Goal: Transaction & Acquisition: Purchase product/service

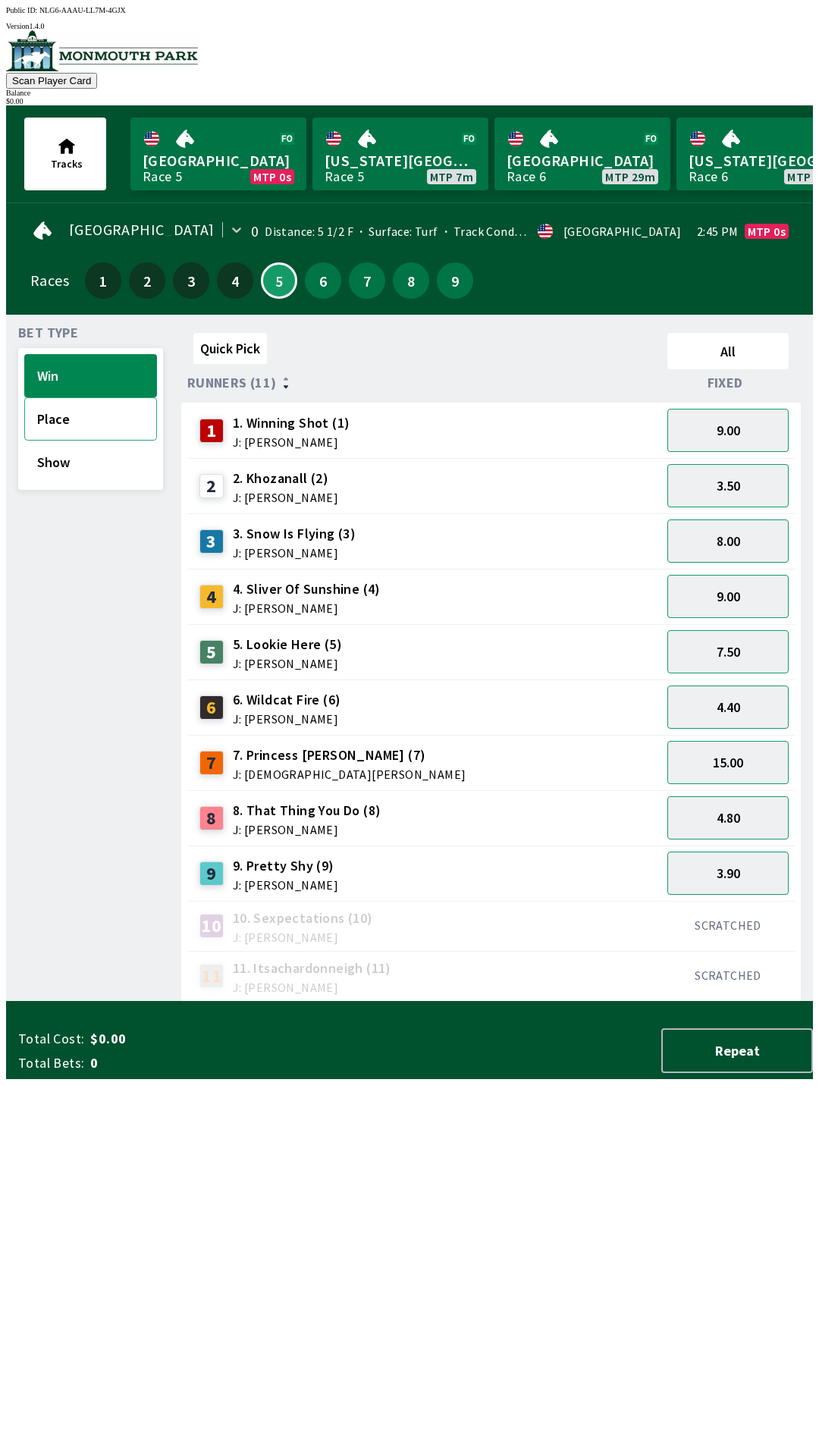
click at [54, 415] on button "Place" at bounding box center [90, 419] width 132 height 44
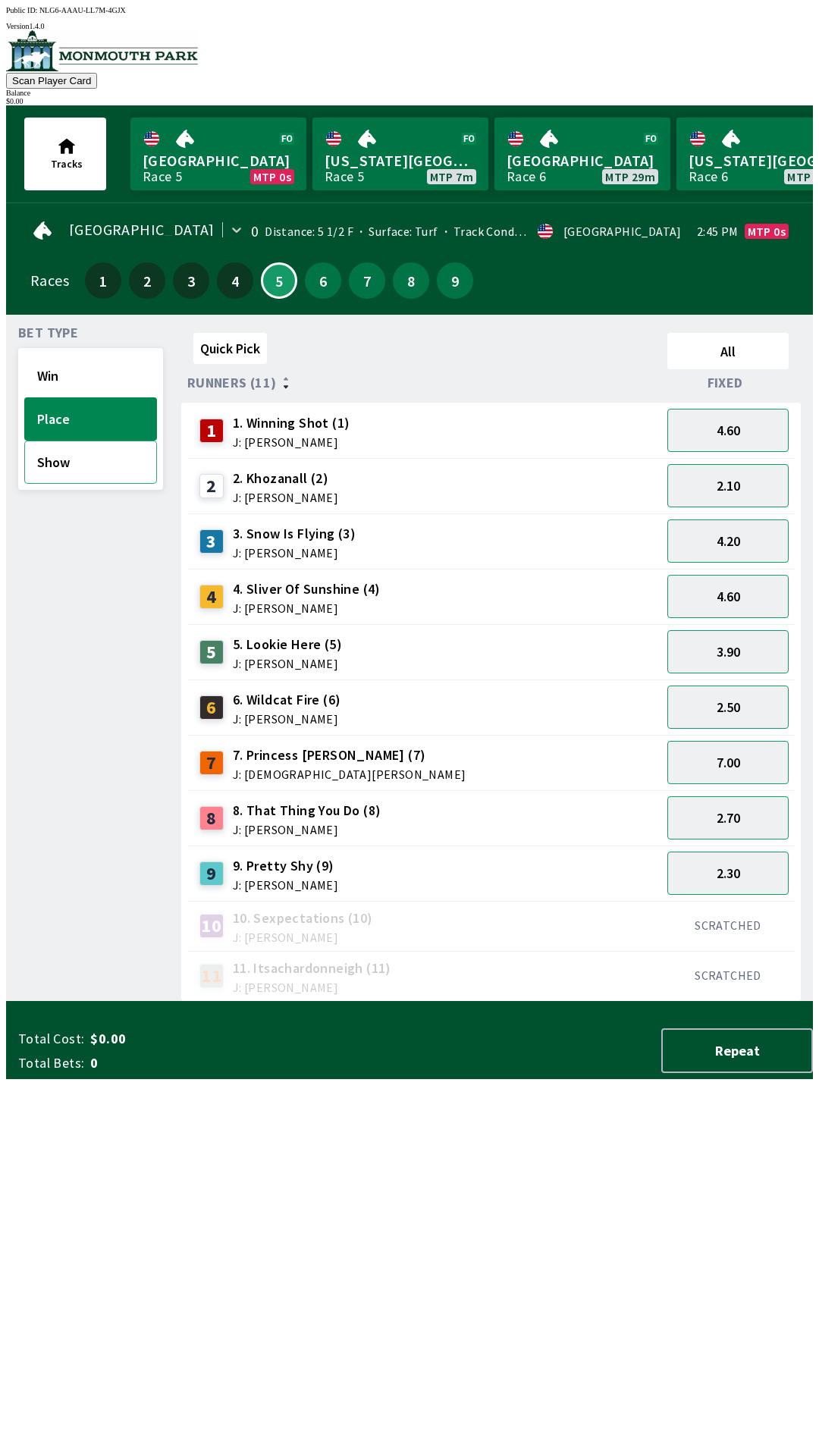
click at [59, 468] on button "Show" at bounding box center [90, 462] width 132 height 44
click at [58, 420] on button "Place" at bounding box center [90, 419] width 132 height 44
click at [43, 467] on button "Show" at bounding box center [90, 462] width 132 height 44
click at [59, 416] on button "Place" at bounding box center [90, 419] width 132 height 44
click at [44, 368] on button "Win" at bounding box center [90, 376] width 132 height 44
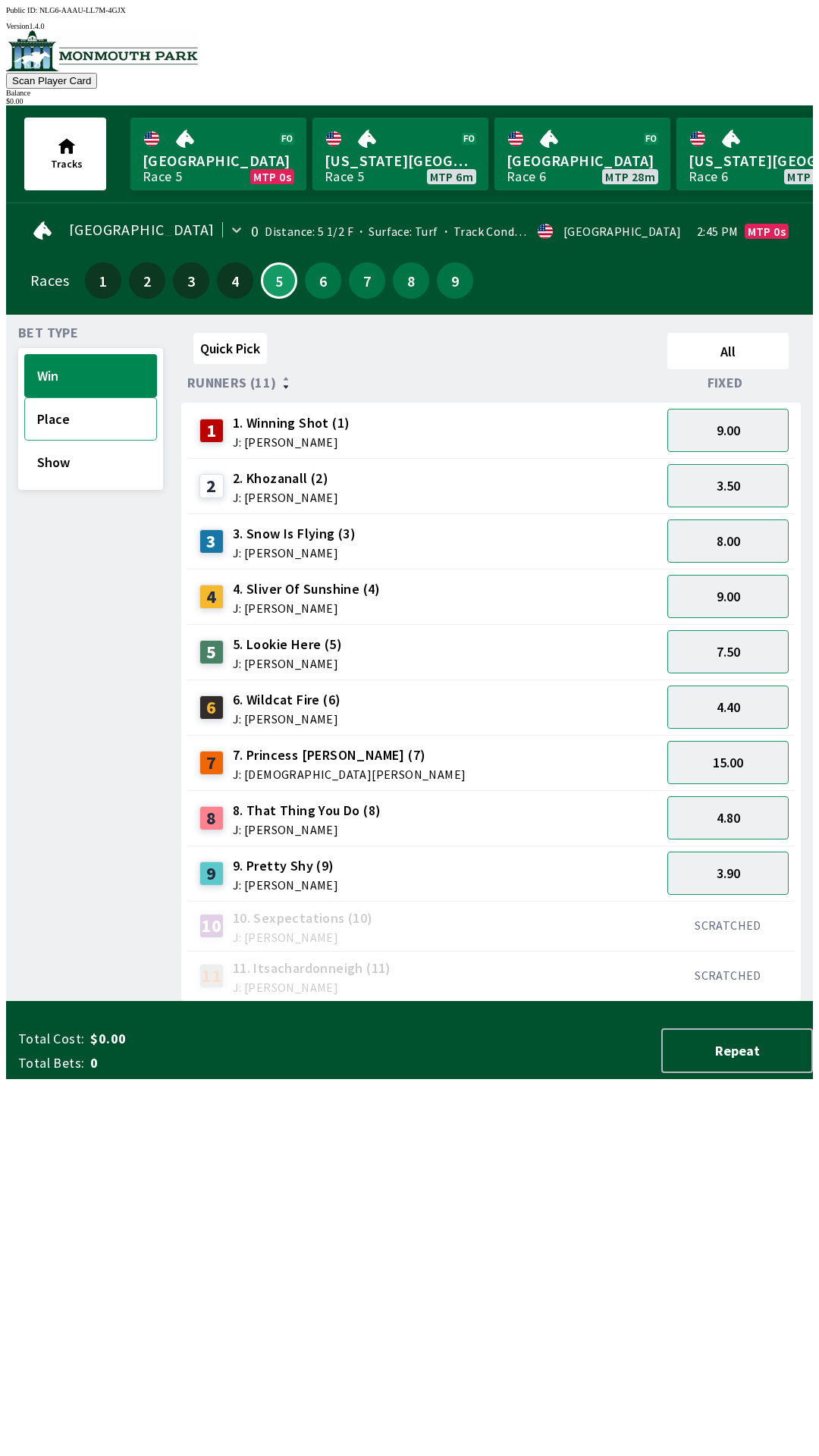
click at [39, 411] on button "Place" at bounding box center [90, 419] width 132 height 44
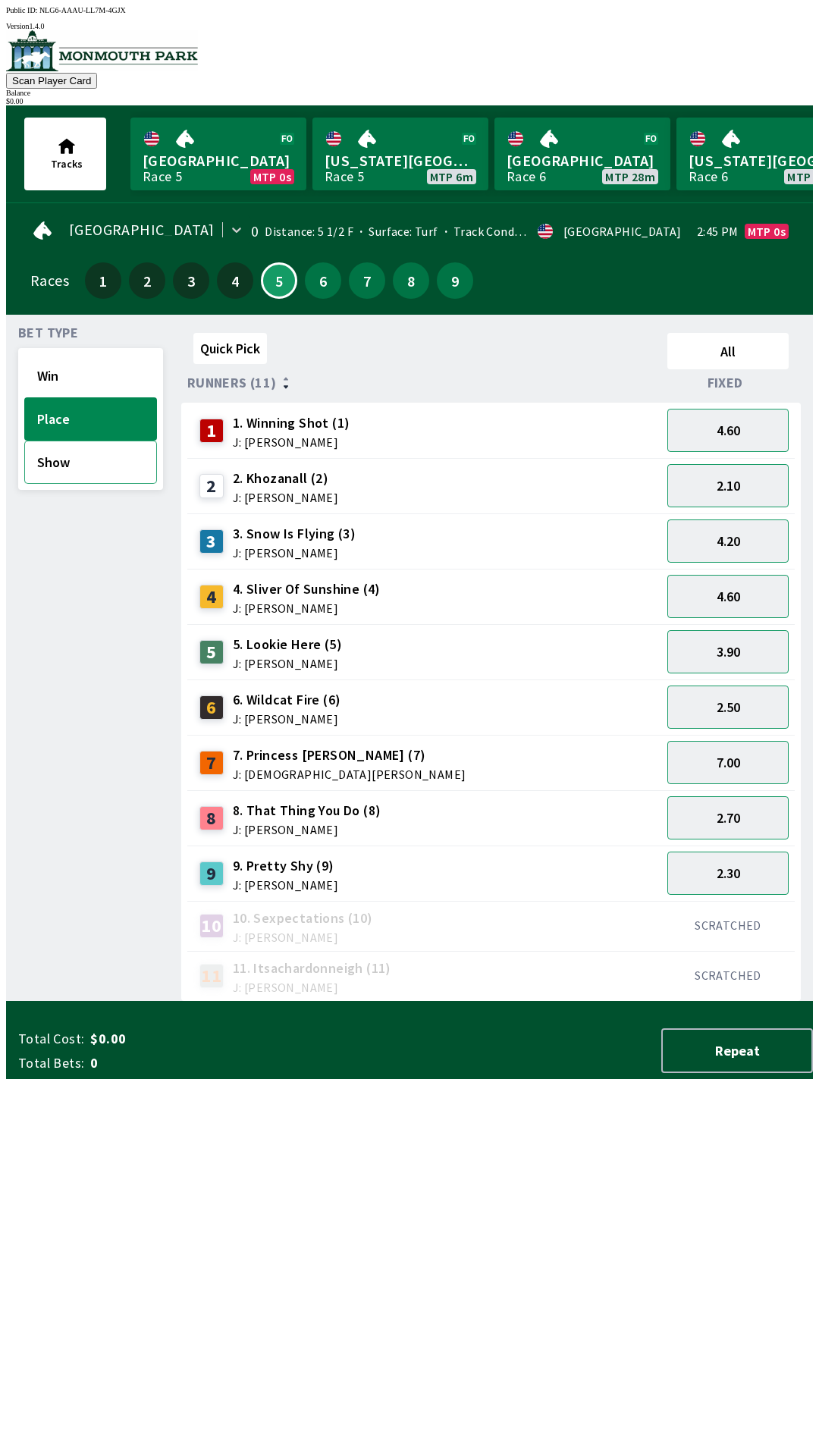
click at [29, 469] on button "Show" at bounding box center [90, 462] width 132 height 44
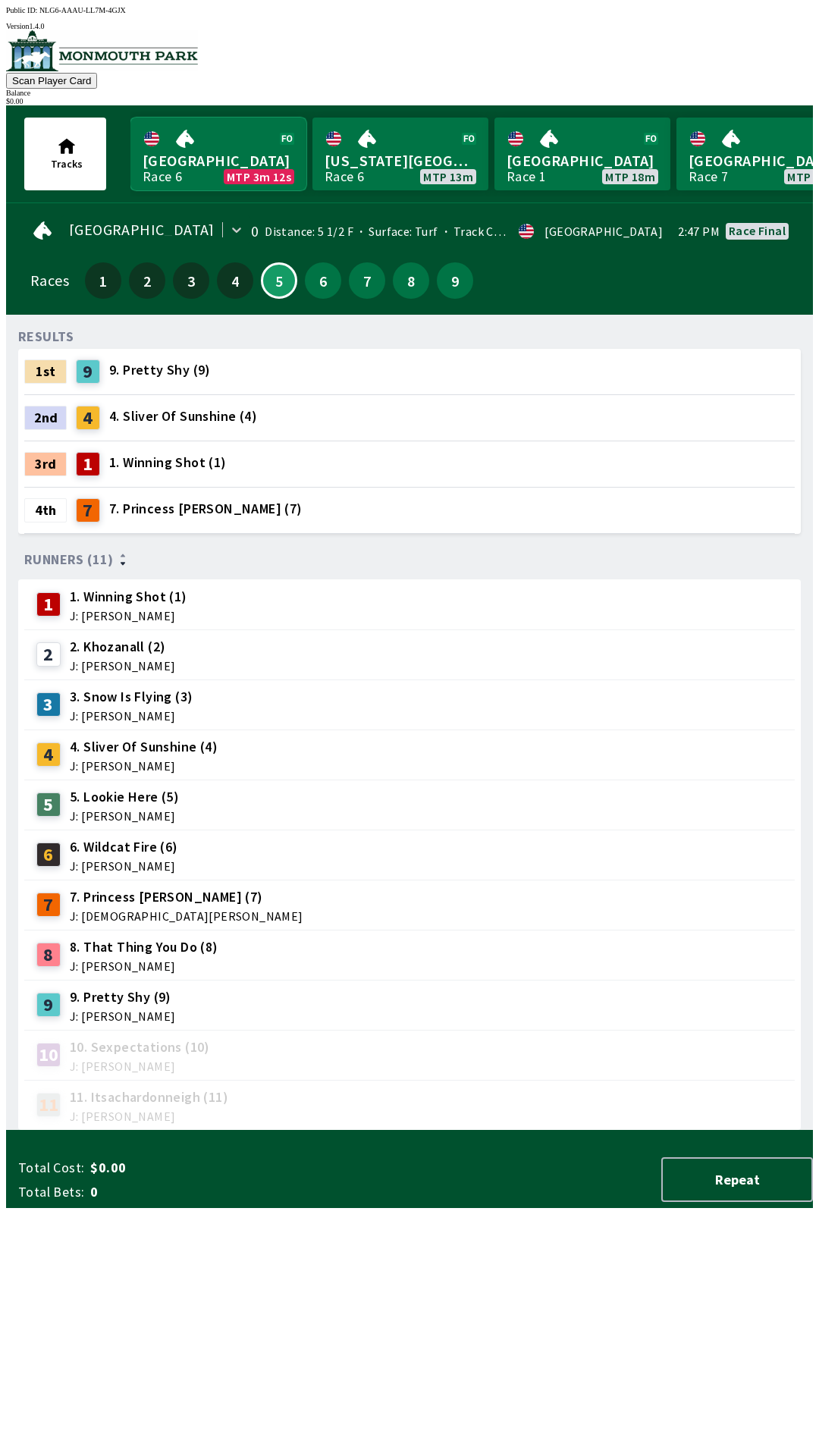
click at [201, 149] on link "Monmouth Park Race 6 MTP 3m 12s" at bounding box center [218, 154] width 176 height 73
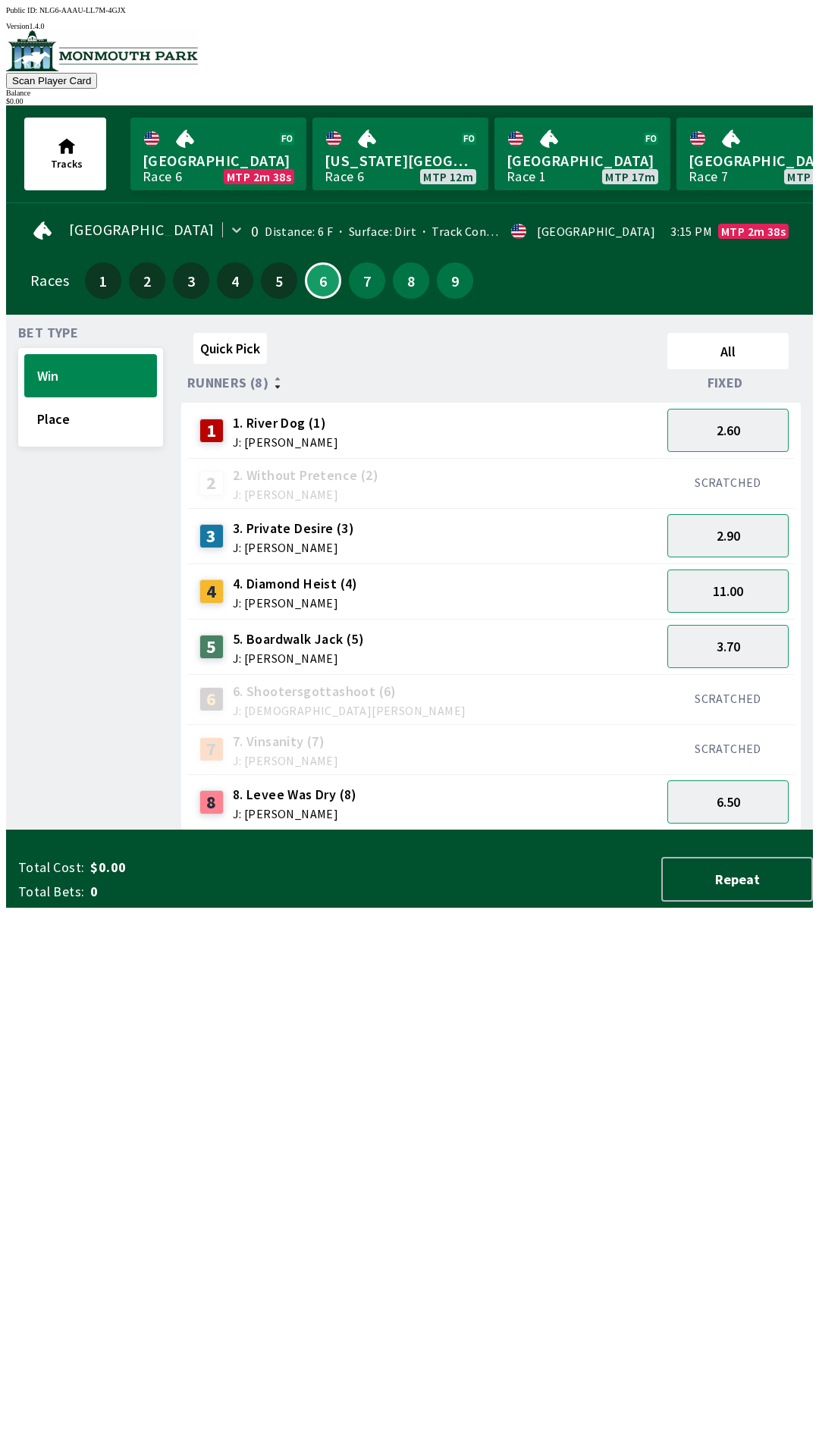
click at [52, 876] on span "Total Cost:" at bounding box center [51, 867] width 66 height 19
click at [299, 653] on span "J: [PERSON_NAME]" at bounding box center [298, 659] width 131 height 12
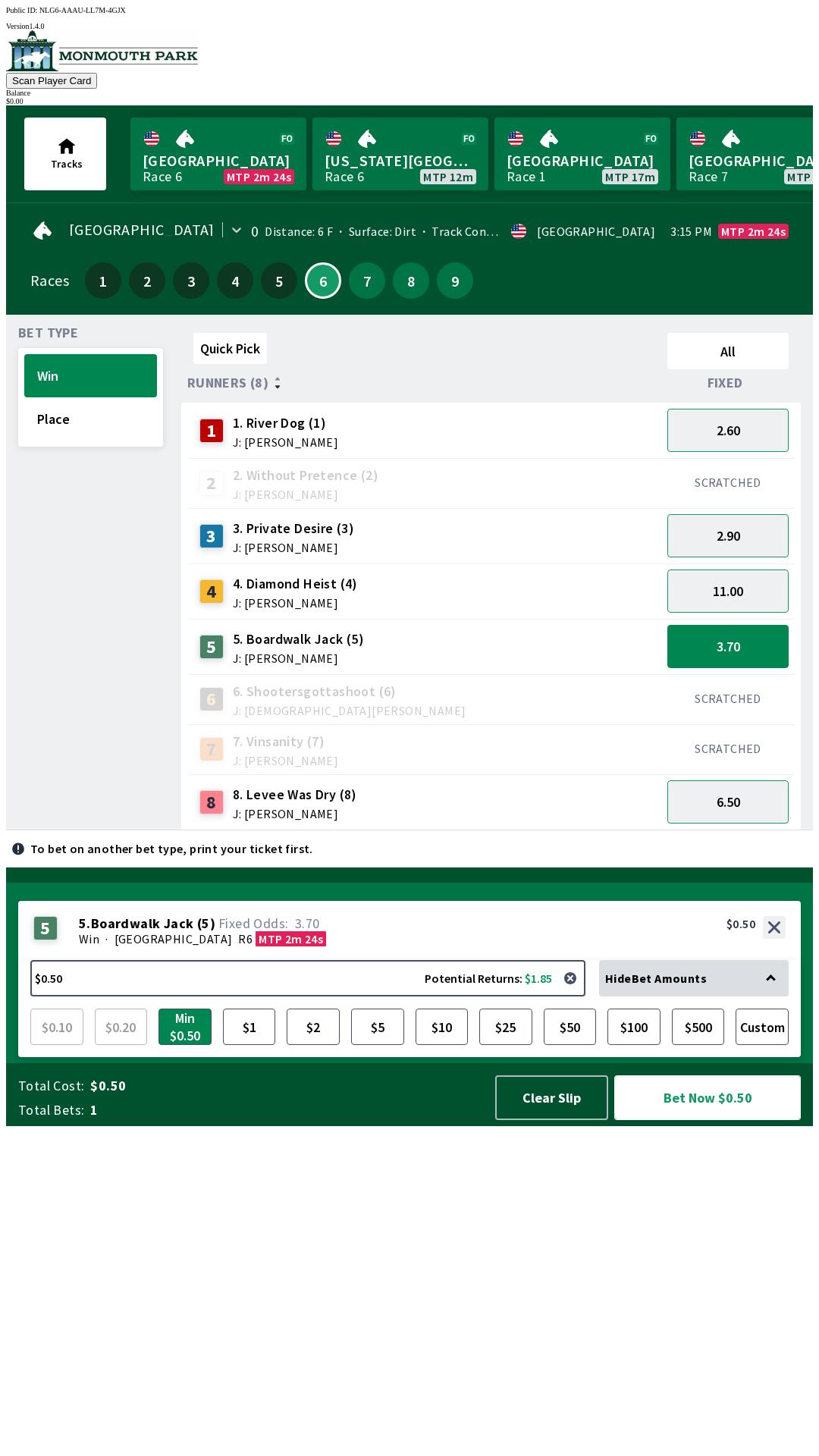
click at [700, 1120] on button "Bet Now $0.50" at bounding box center [707, 1097] width 186 height 44
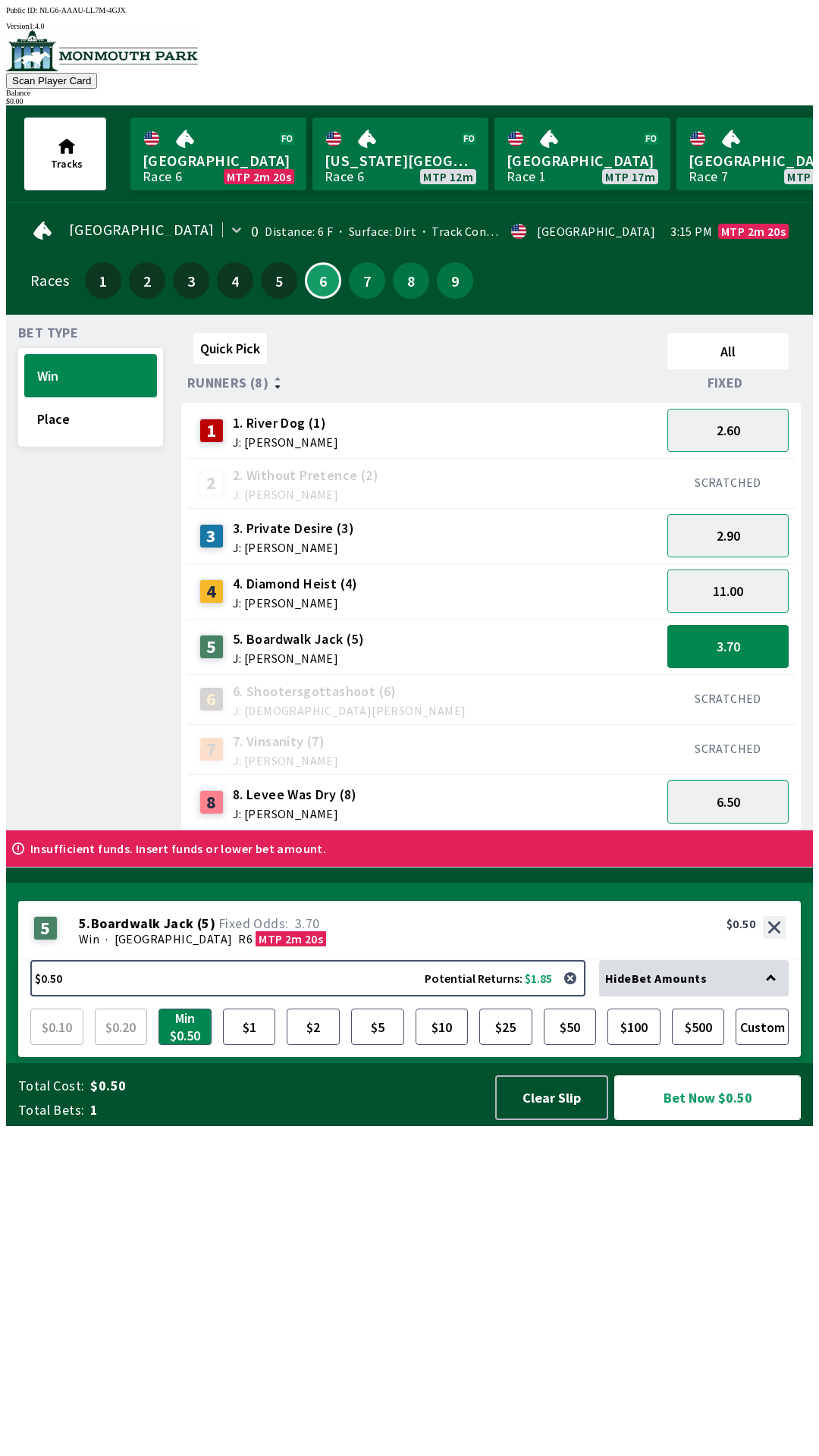
click at [711, 1120] on button "Bet Now $0.50" at bounding box center [707, 1097] width 186 height 44
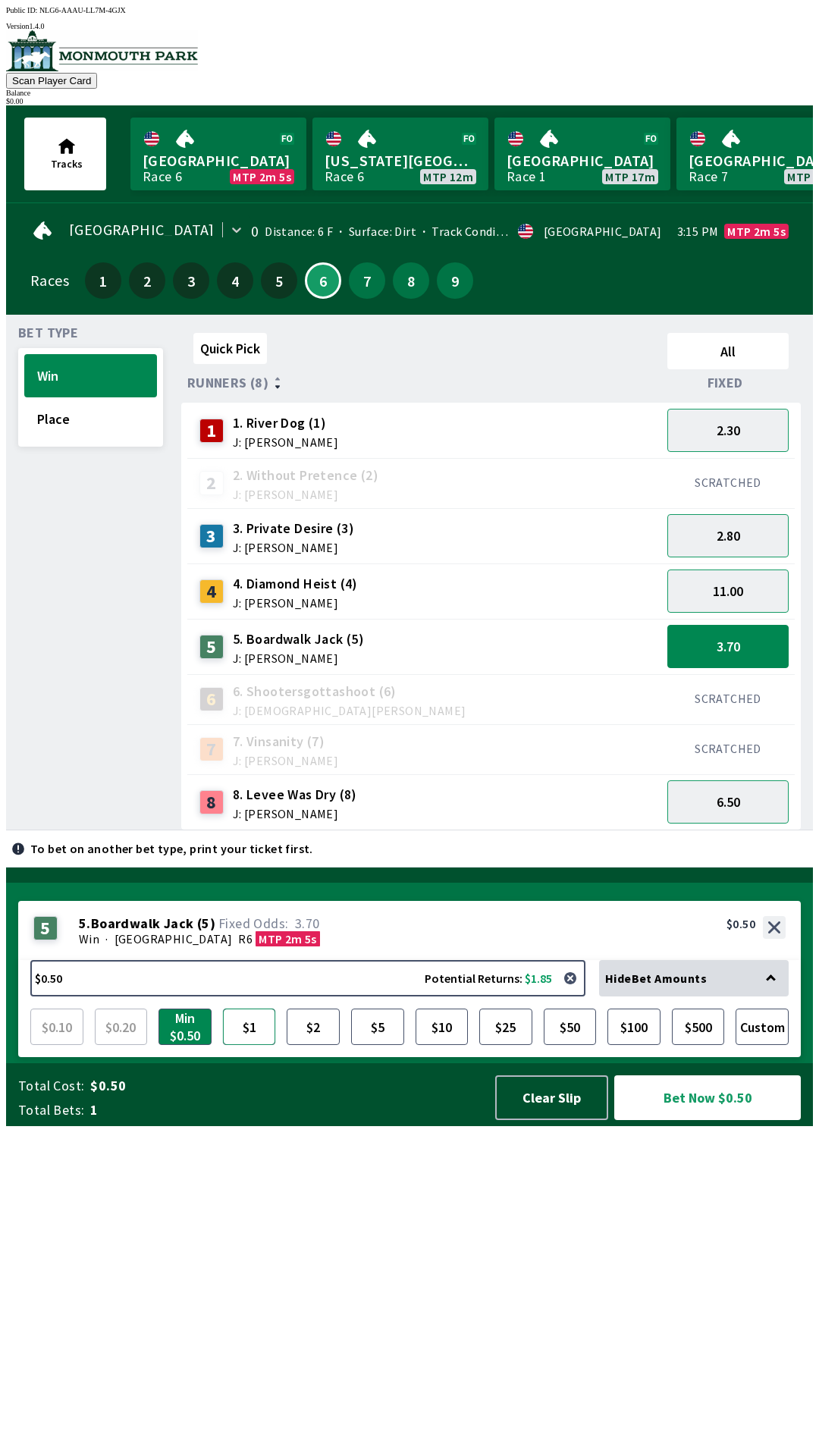
click at [246, 1045] on button "$1" at bounding box center [249, 1026] width 53 height 36
click at [689, 1120] on button "Bet Now $1.00" at bounding box center [707, 1097] width 186 height 44
click at [528, 1120] on button "Clear Slip" at bounding box center [551, 1097] width 113 height 44
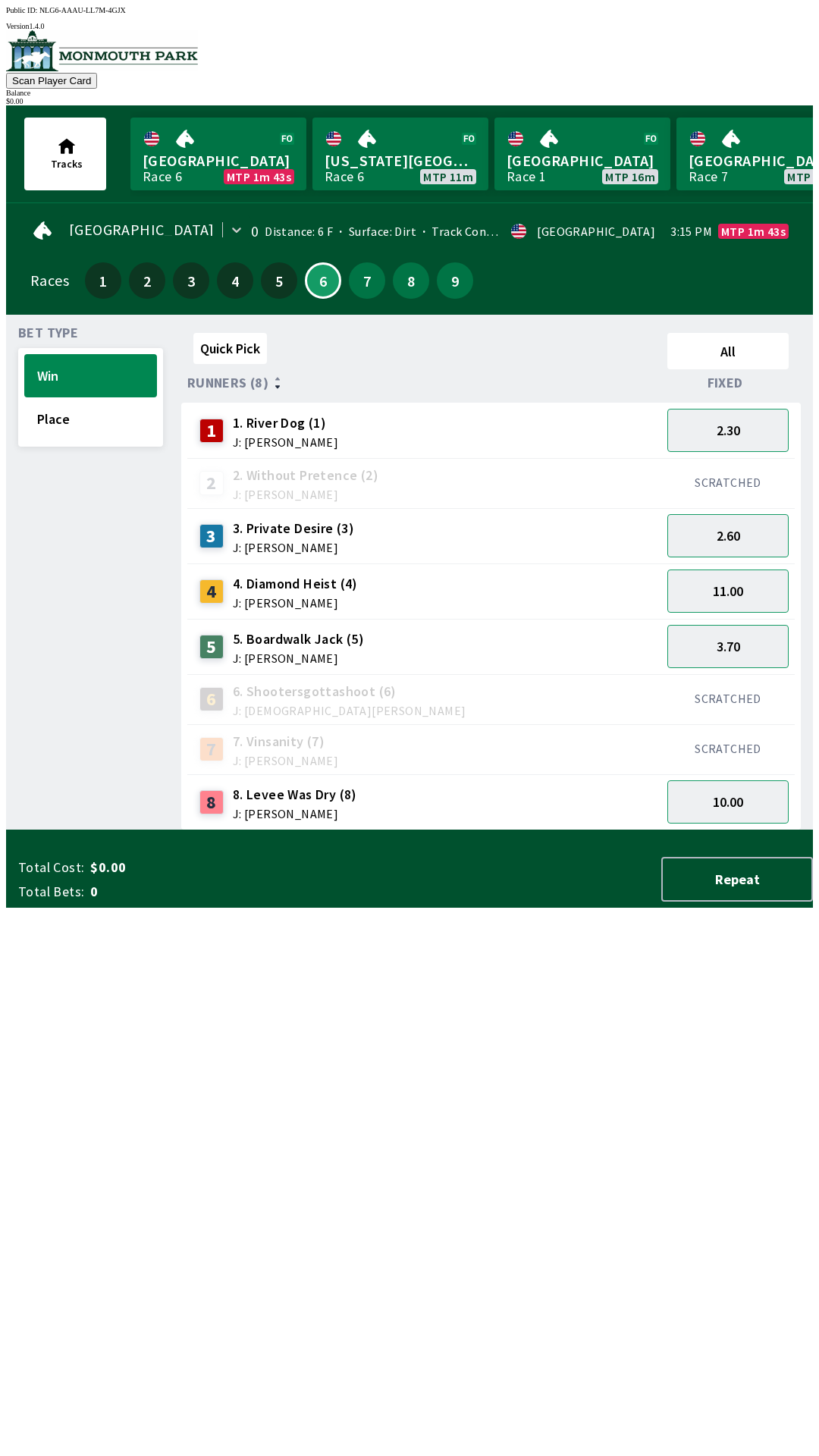
click at [549, 902] on div "Total Cost: $0.00 Total Bets: 0 Repeat" at bounding box center [415, 879] width 794 height 44
click at [552, 902] on div "Total Cost: $0.00 Total Bets: 0 Repeat" at bounding box center [415, 879] width 794 height 44
click at [51, 907] on div "Total Cost: $0.00 Total Bets: 0 Repeat" at bounding box center [415, 876] width 794 height 63
click at [59, 901] on div "Total Cost: $0.00 Total Bets: 0" at bounding box center [178, 880] width 319 height 43
click at [65, 876] on span "Total Cost:" at bounding box center [51, 867] width 66 height 19
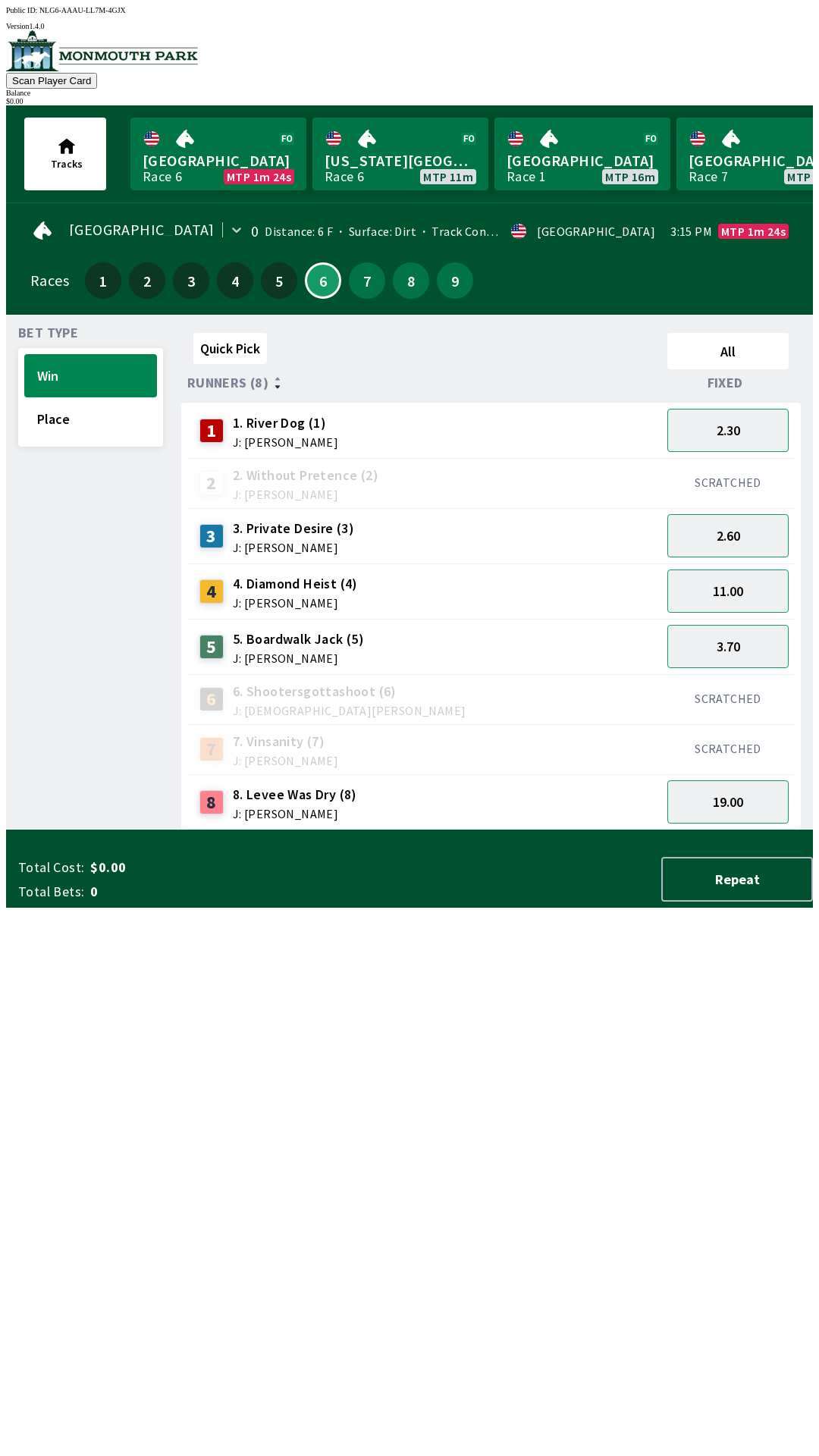
click at [65, 901] on div "Total Cost: $0.00 Total Bets: 0" at bounding box center [178, 880] width 319 height 43
click at [768, 97] on div "$ 0.00" at bounding box center [409, 100] width 807 height 8
click at [74, 360] on button "Win" at bounding box center [90, 376] width 132 height 44
click at [86, 381] on button "Win" at bounding box center [90, 376] width 132 height 44
click at [97, 73] on button "Scan Player Card" at bounding box center [51, 81] width 91 height 16
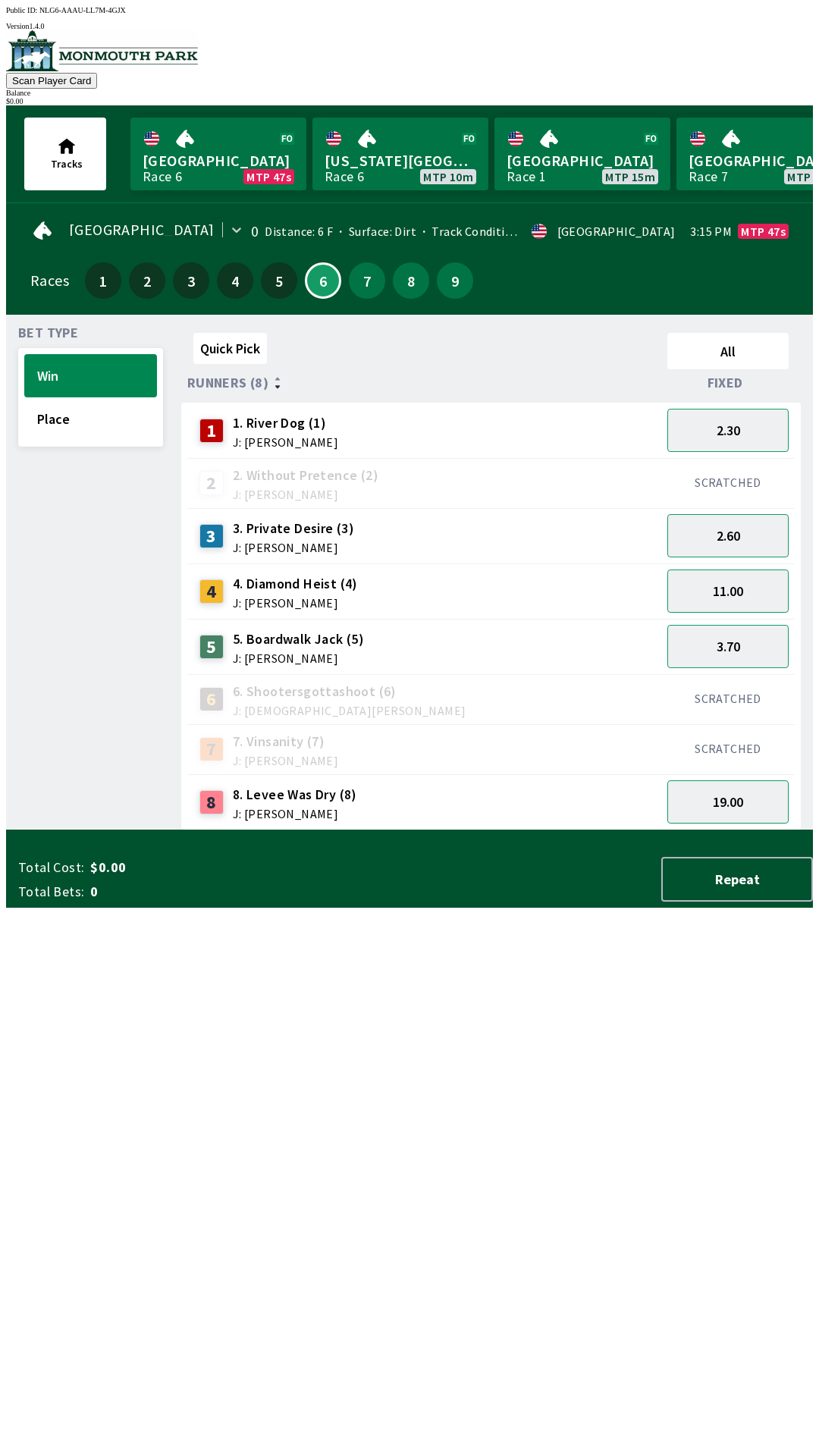
click at [97, 73] on button "Scan Player Card" at bounding box center [51, 81] width 91 height 16
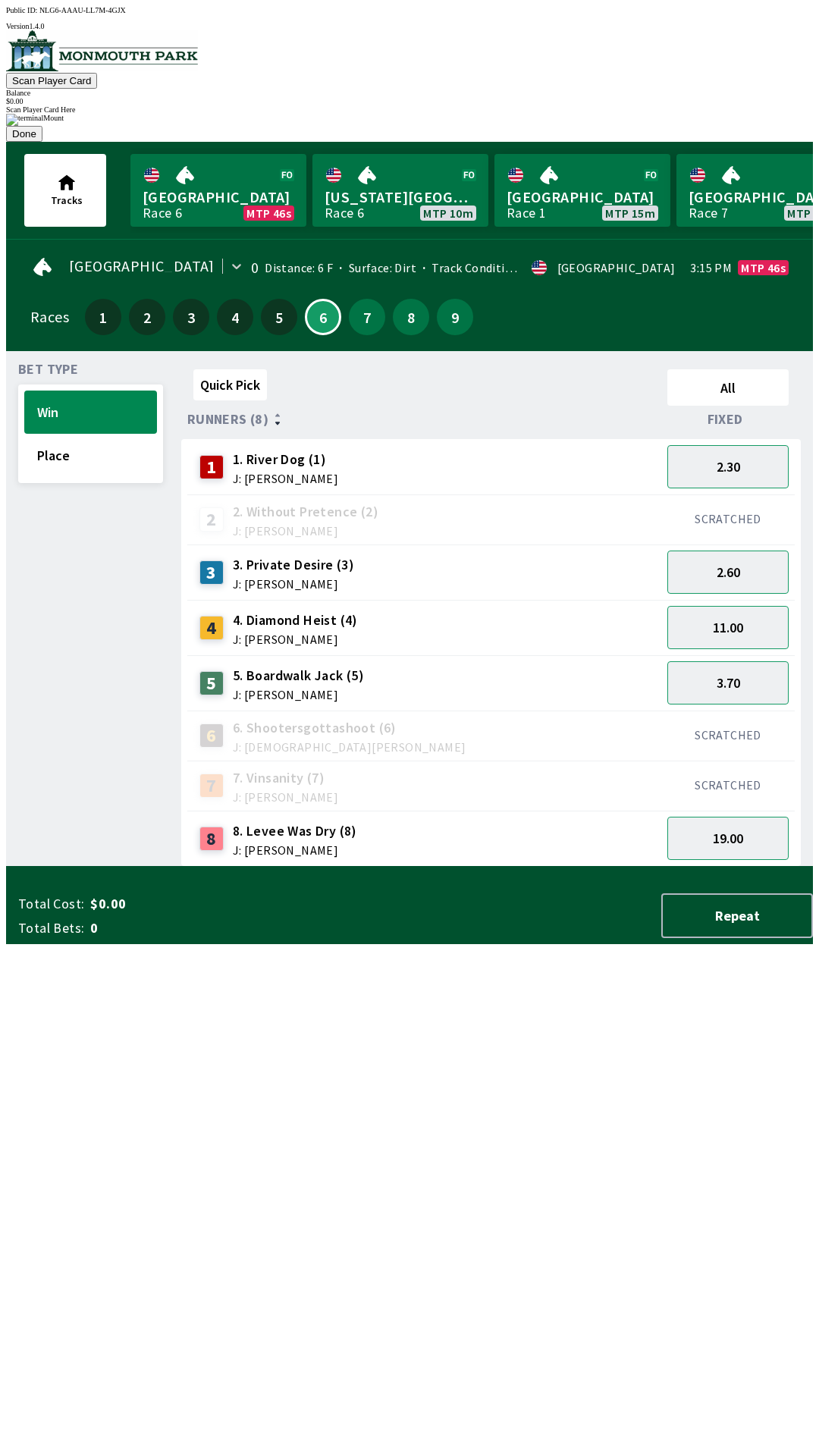
click at [64, 126] on img at bounding box center [35, 120] width 58 height 12
click at [545, 114] on div at bounding box center [409, 114] width 807 height 0
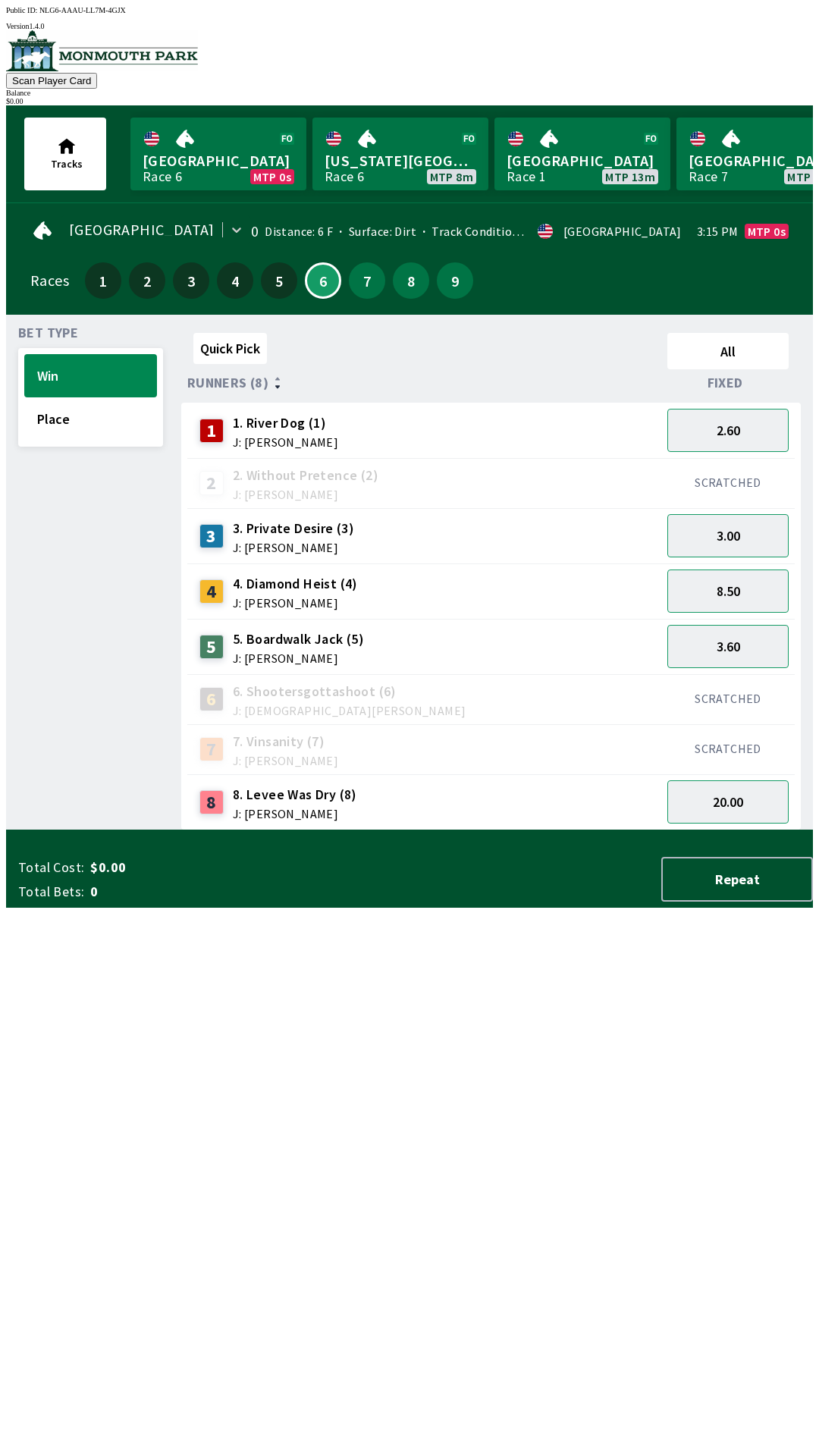
click at [754, 97] on div "$ 0.00" at bounding box center [409, 100] width 807 height 8
click at [780, 23] on div "Version 1.4.0" at bounding box center [409, 26] width 807 height 8
click at [114, 58] on img at bounding box center [102, 51] width 192 height 41
click at [130, 156] on link "Monmouth Park Race 6 MTP 0s" at bounding box center [218, 154] width 176 height 73
